Goal: Transaction & Acquisition: Purchase product/service

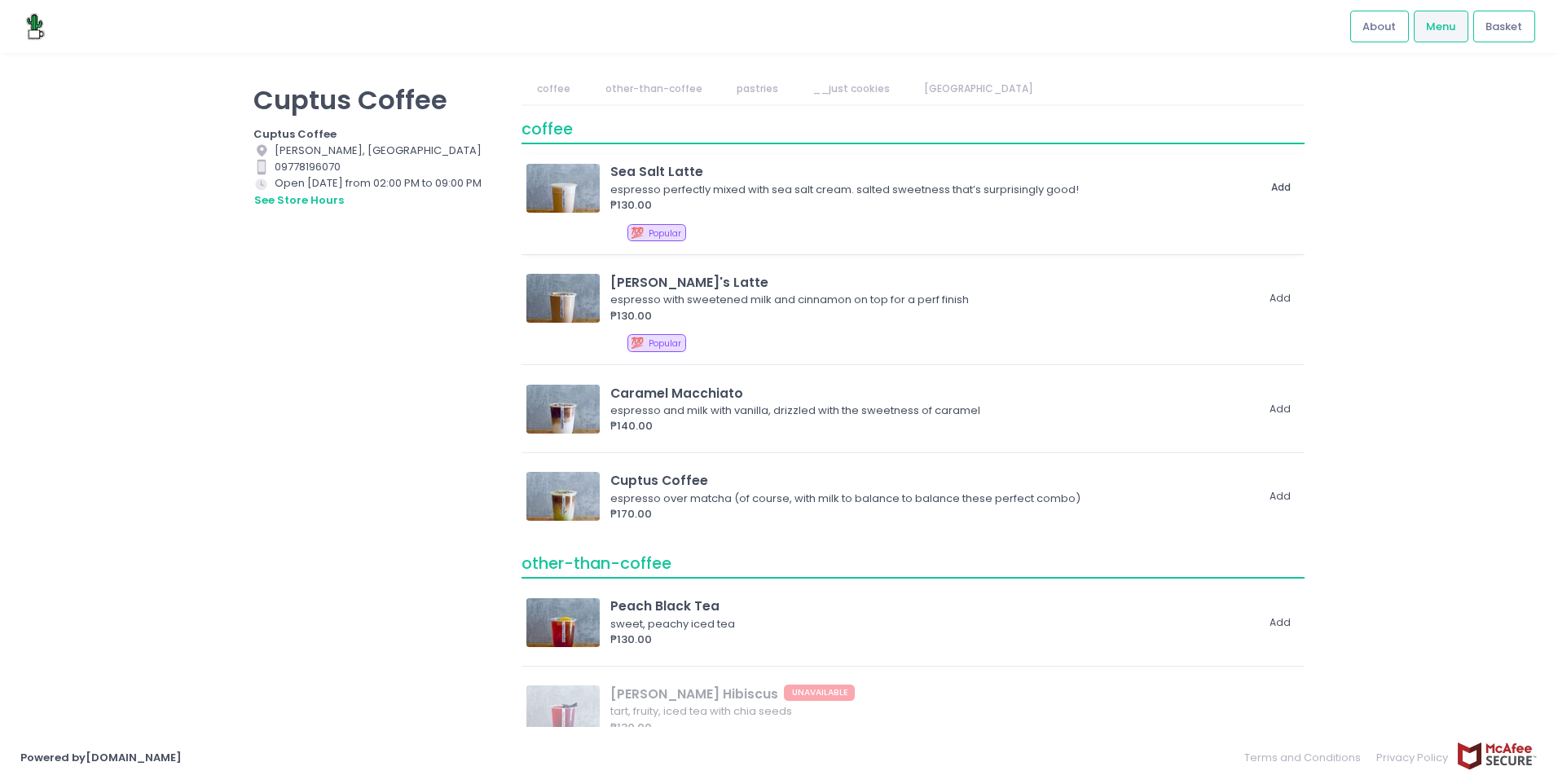
click at [1286, 185] on button "Add" at bounding box center [1281, 187] width 38 height 27
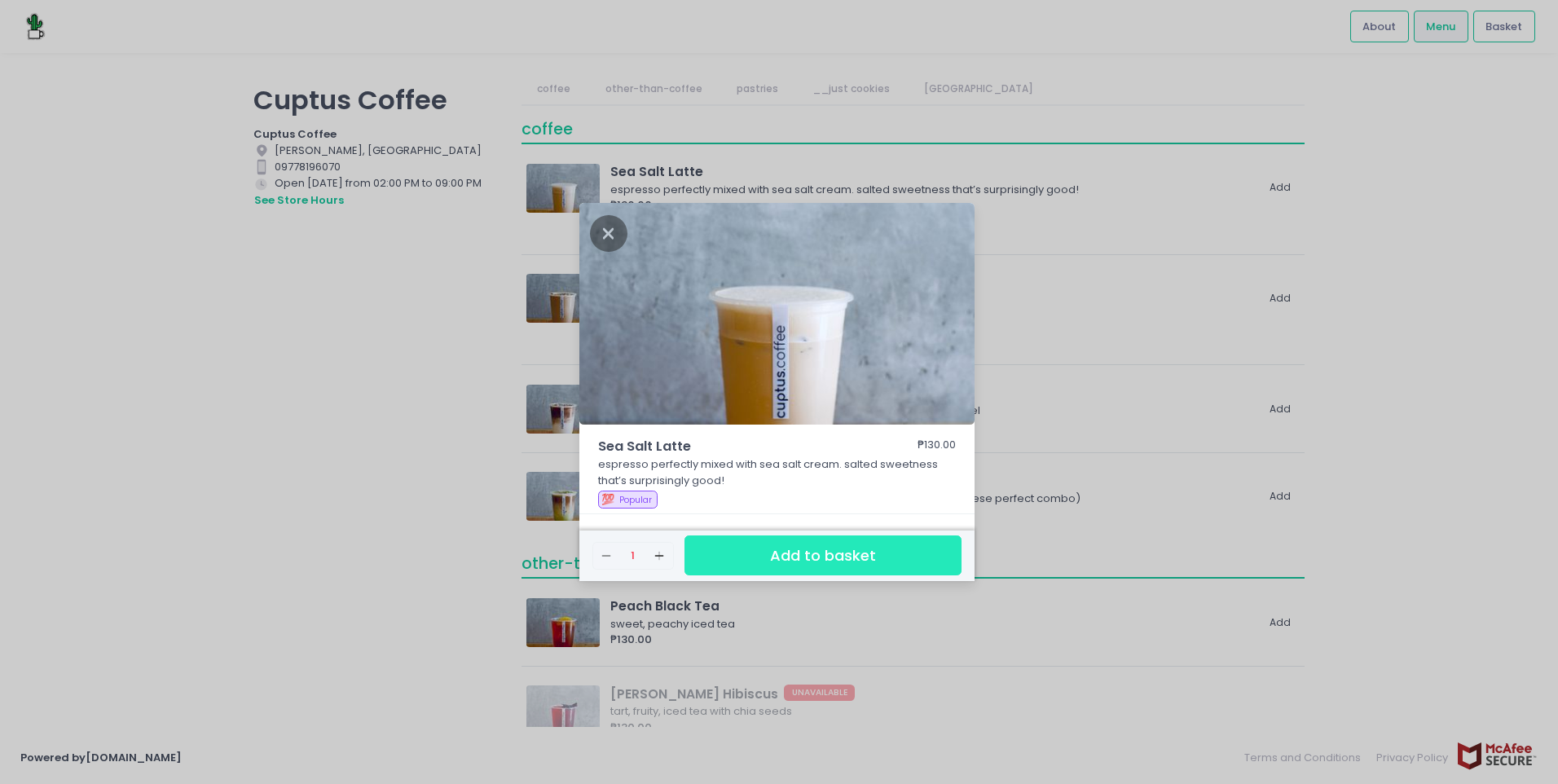
click at [878, 552] on button "Add to basket" at bounding box center [823, 555] width 277 height 40
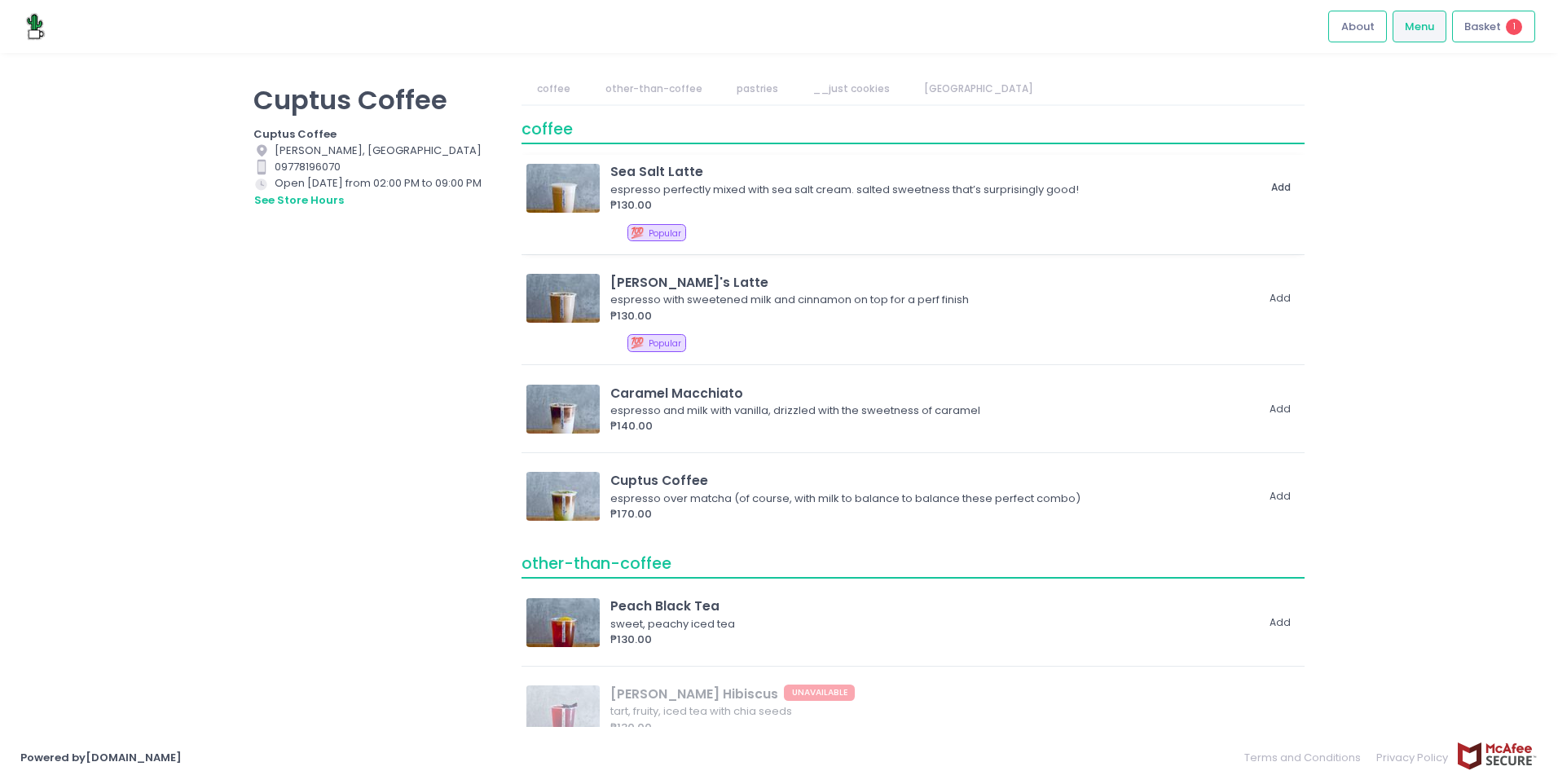
click at [1282, 185] on button "Add" at bounding box center [1281, 187] width 38 height 27
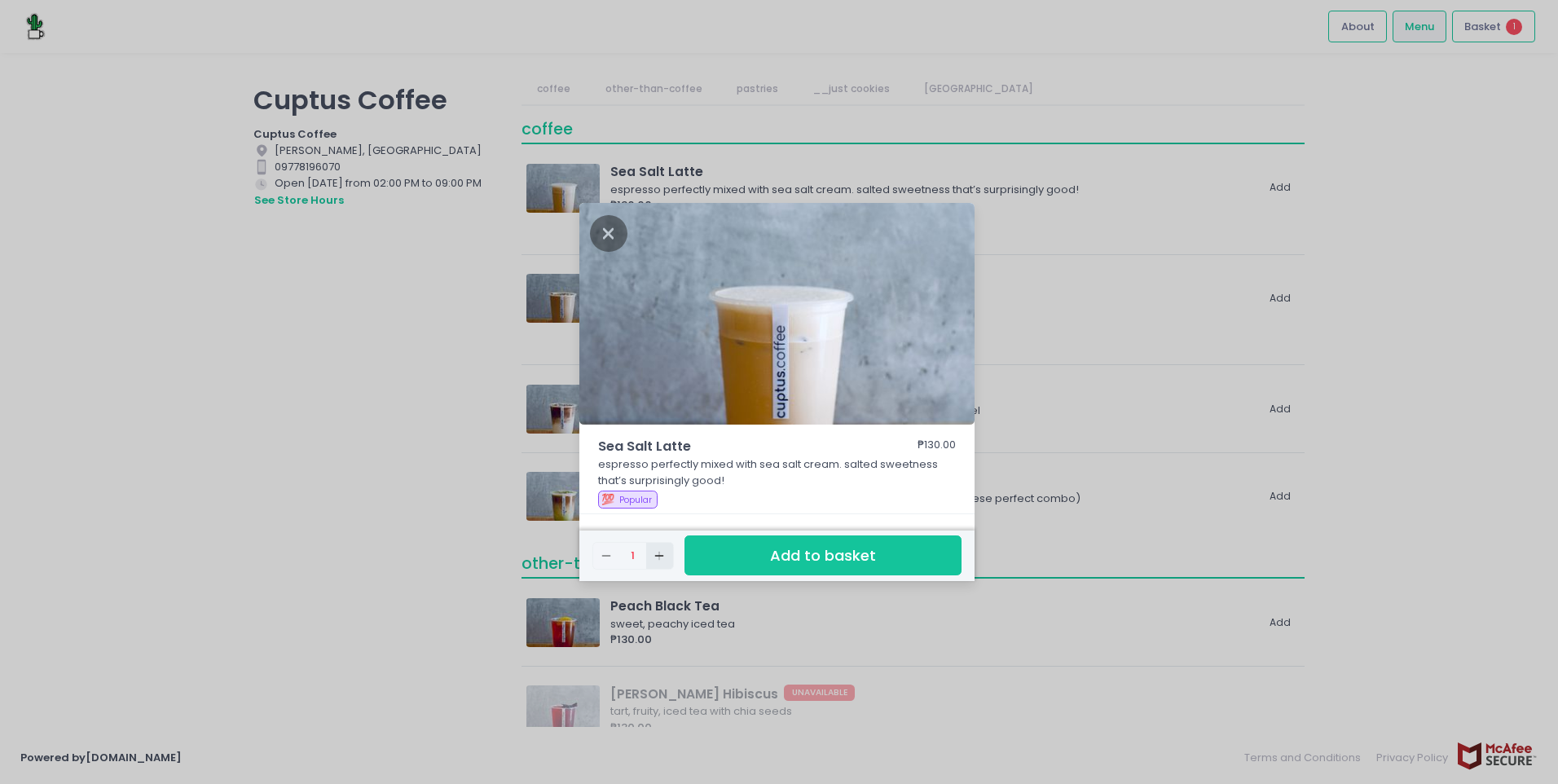
click at [662, 556] on icon "Add Created with Sketch." at bounding box center [659, 555] width 13 height 13
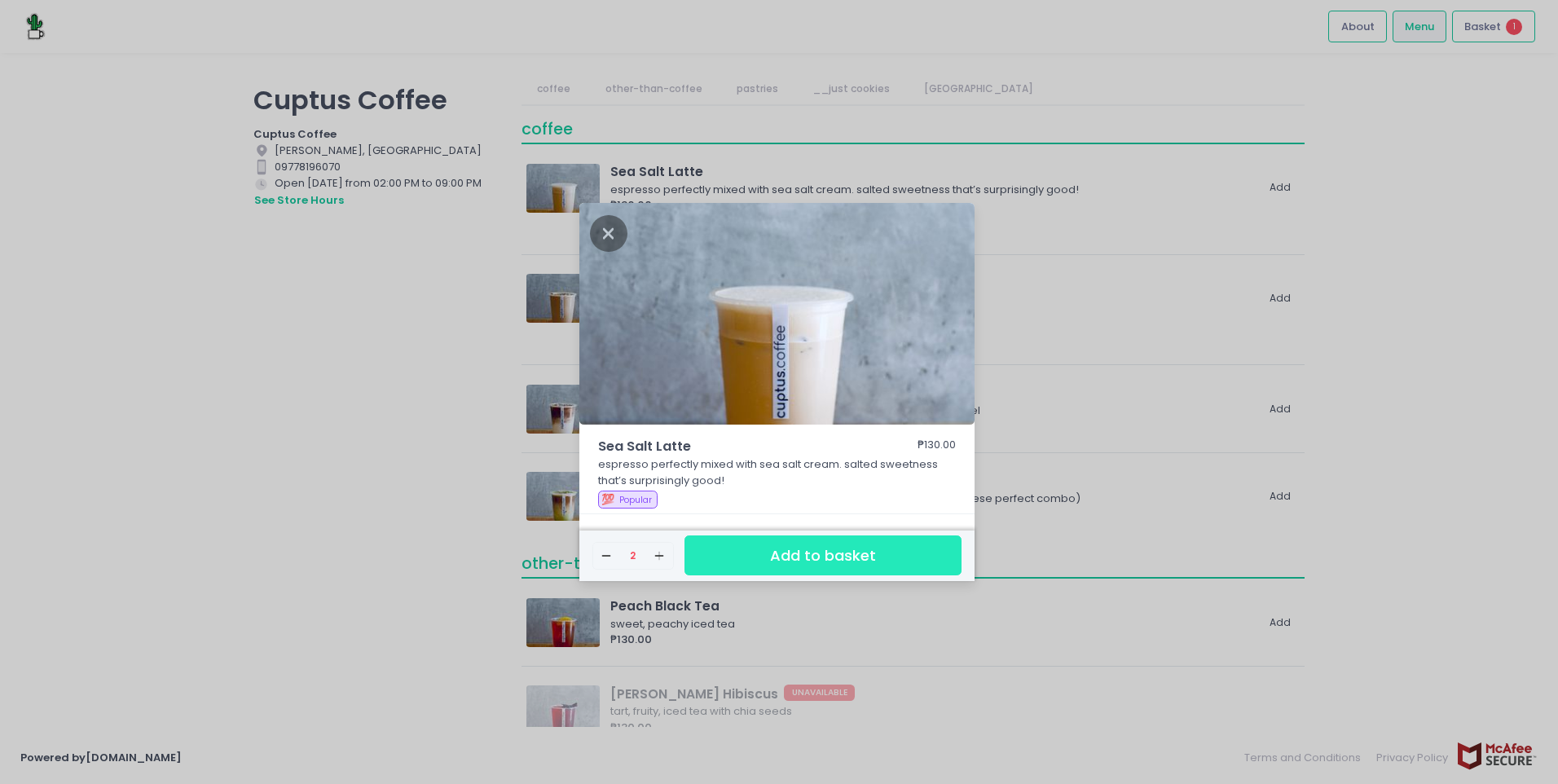
click at [780, 545] on button "Add to basket" at bounding box center [823, 555] width 277 height 40
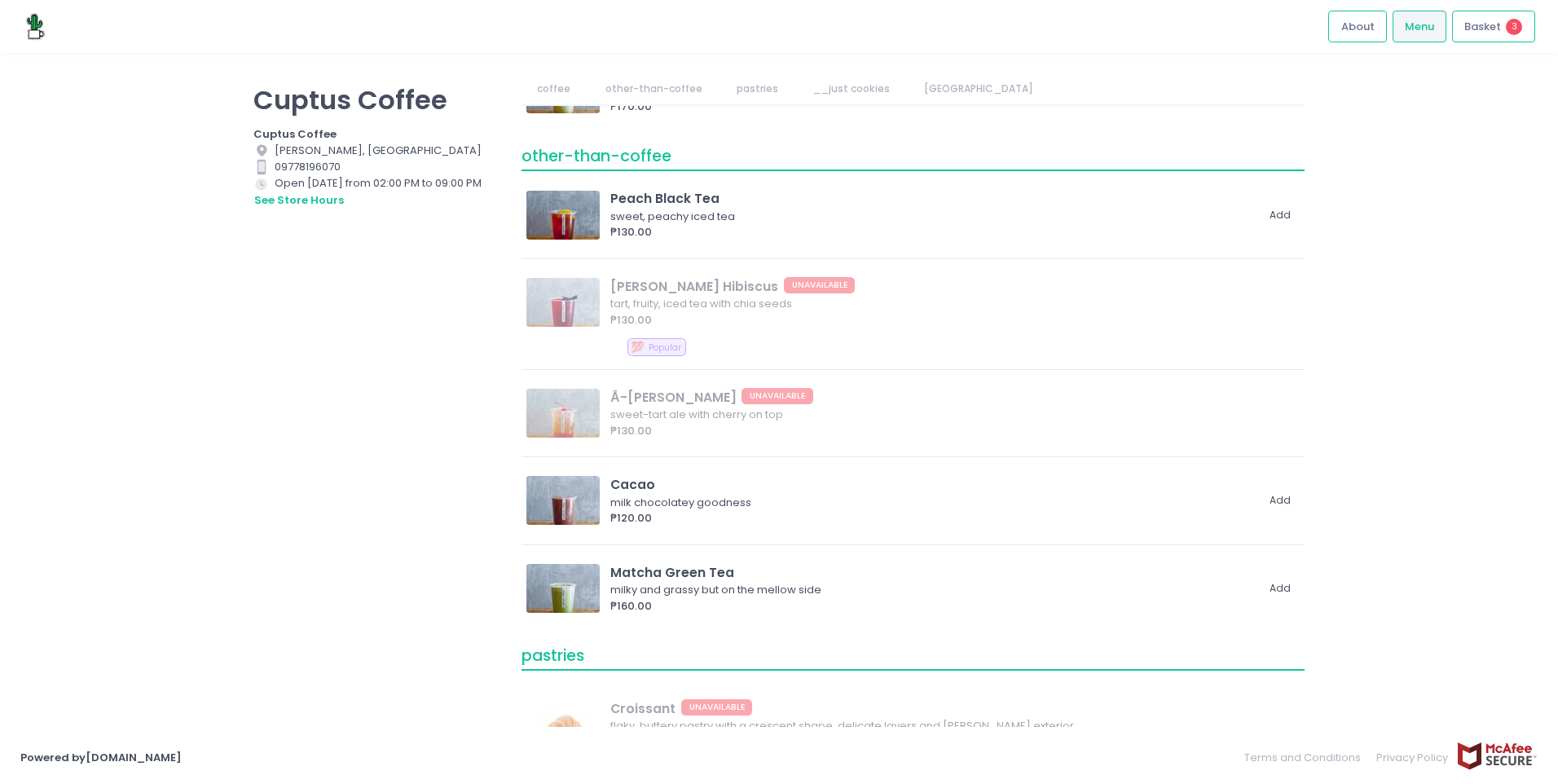
scroll to position [942, 0]
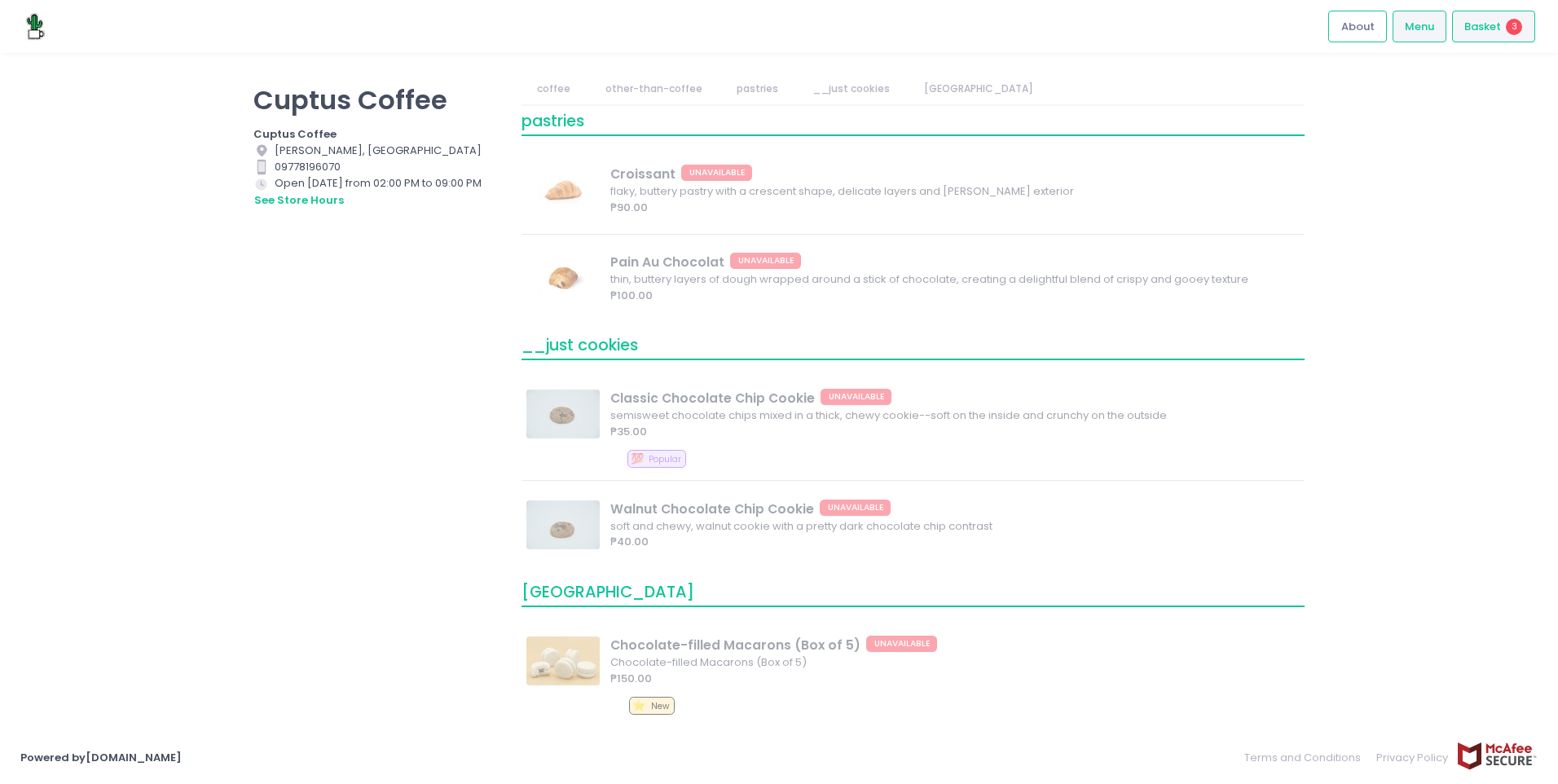
click at [1502, 38] on div "Basket 3" at bounding box center [1494, 26] width 83 height 32
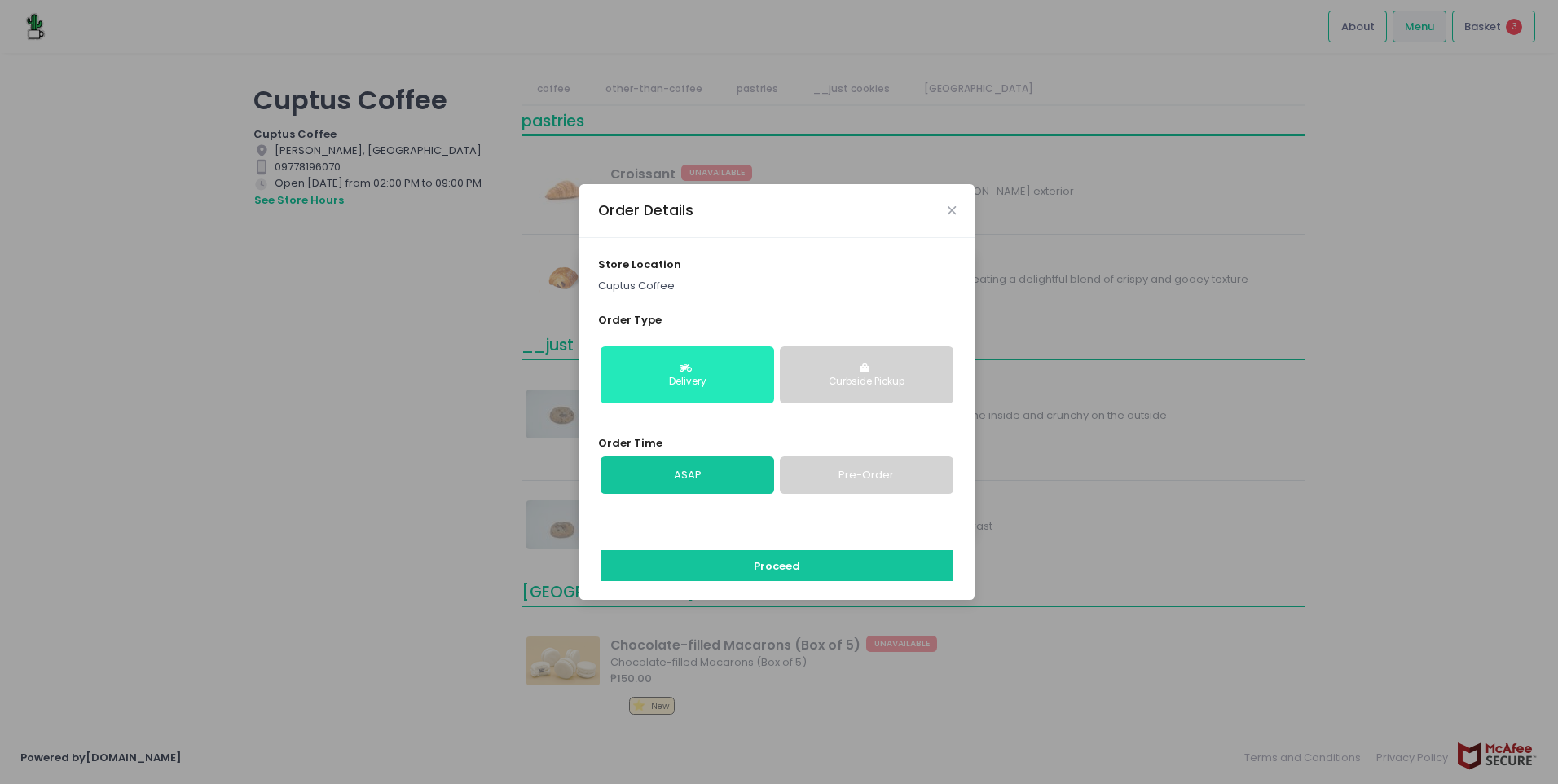
click at [685, 364] on icon "button" at bounding box center [688, 368] width 16 height 10
click at [749, 370] on button "Delivery" at bounding box center [687, 375] width 173 height 57
drag, startPoint x: 1212, startPoint y: 185, endPoint x: 1030, endPoint y: 5, distance: 256.0
click at [1179, 180] on div "Order Details store location Cuptus Coffee Order Type Delivery Curbside Pickup …" at bounding box center [779, 392] width 1558 height 784
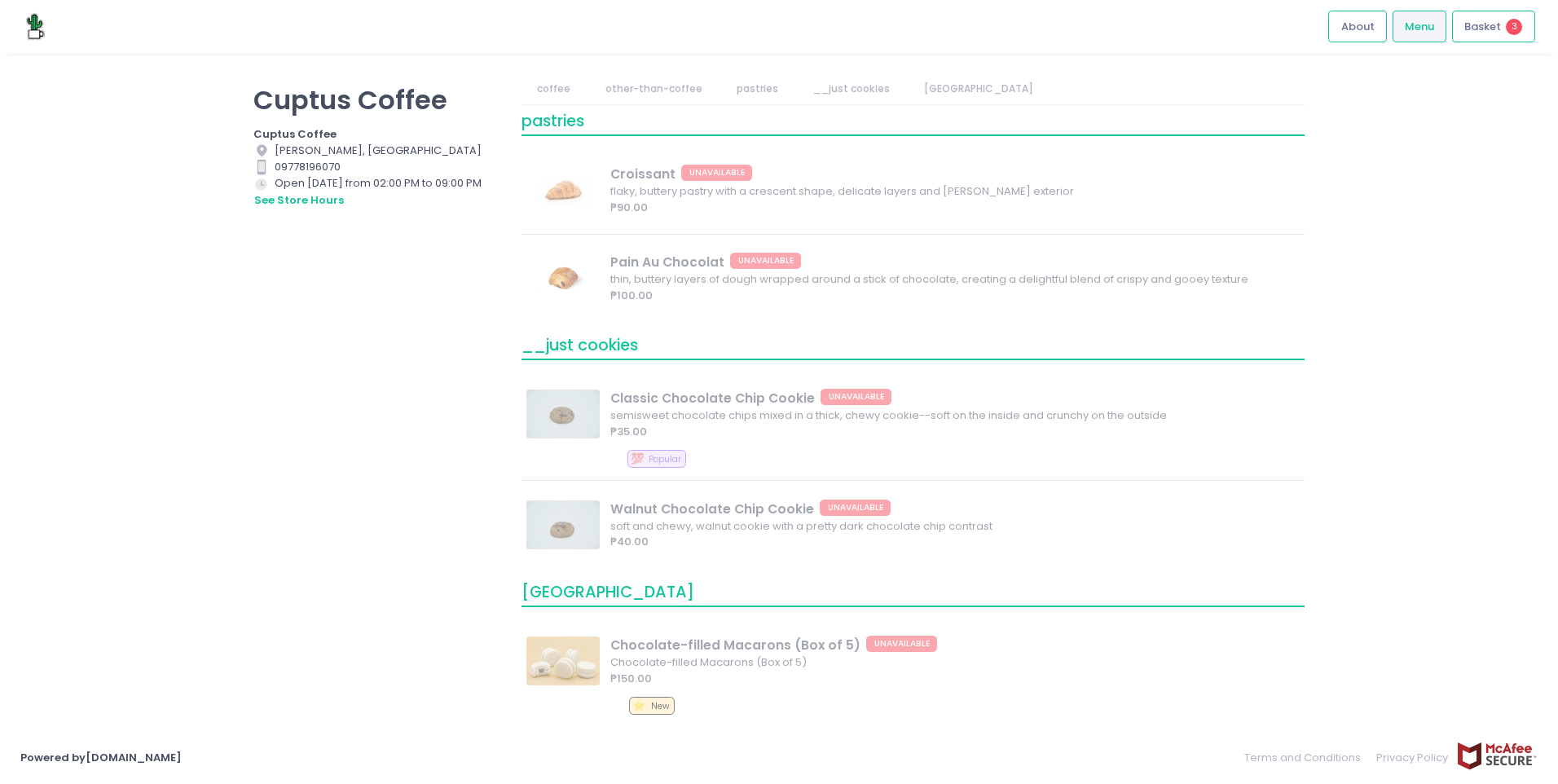
scroll to position [0, 0]
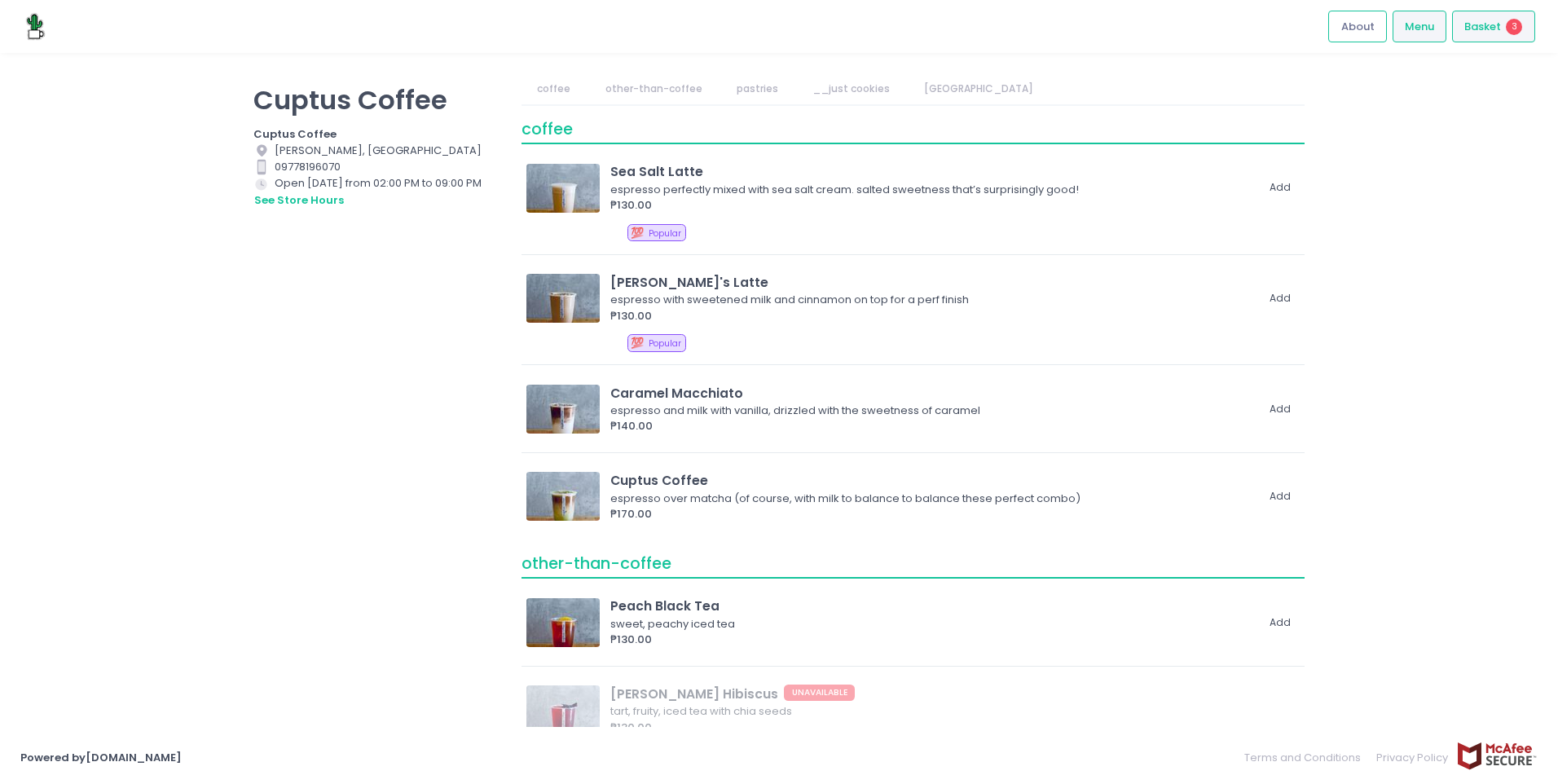
click at [1507, 40] on div "Basket 3" at bounding box center [1494, 26] width 83 height 32
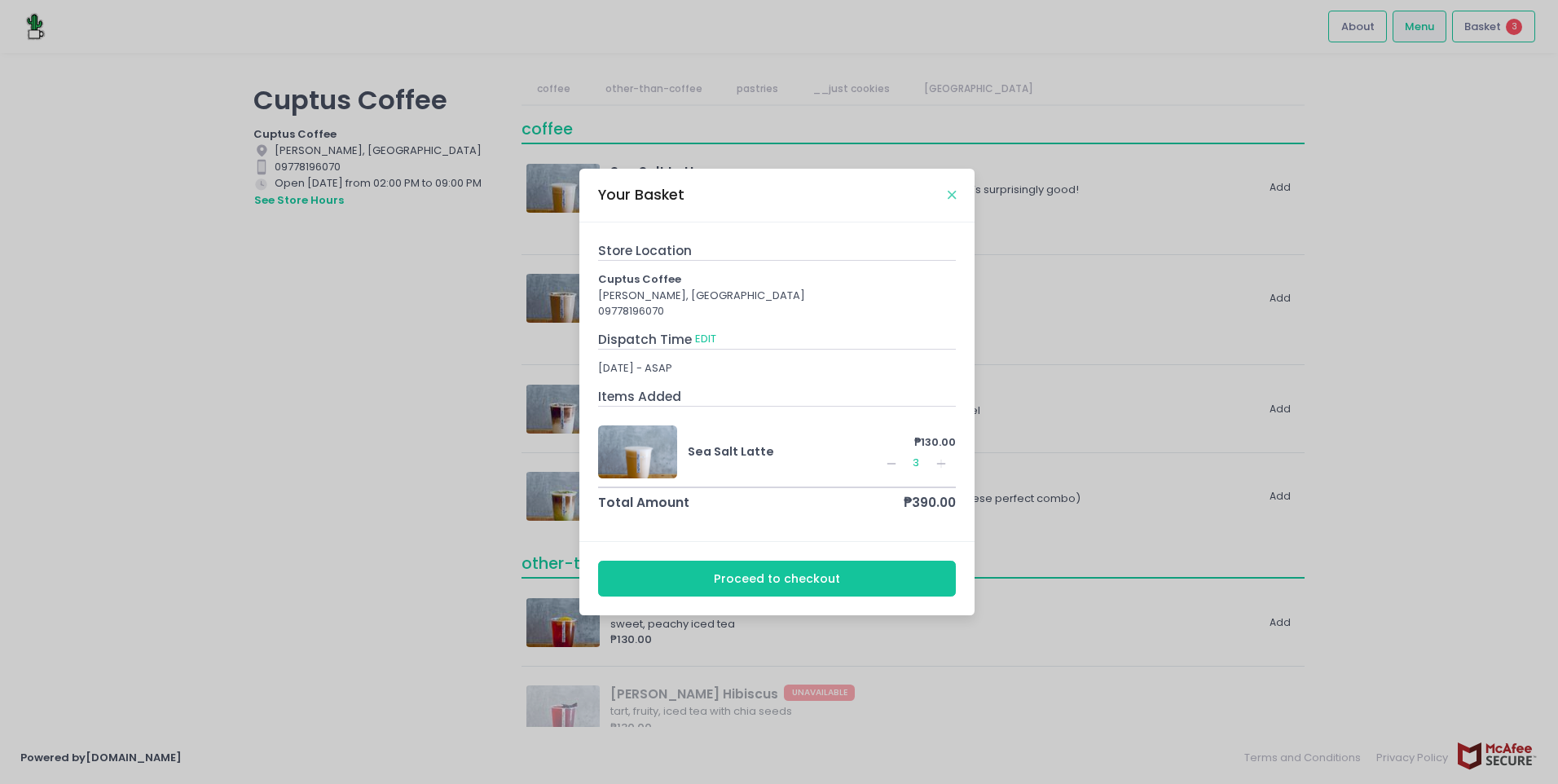
click at [957, 195] on div "Your Basket" at bounding box center [777, 195] width 395 height 54
click at [951, 194] on icon "Close" at bounding box center [952, 194] width 8 height 12
